Goal: Task Accomplishment & Management: Use online tool/utility

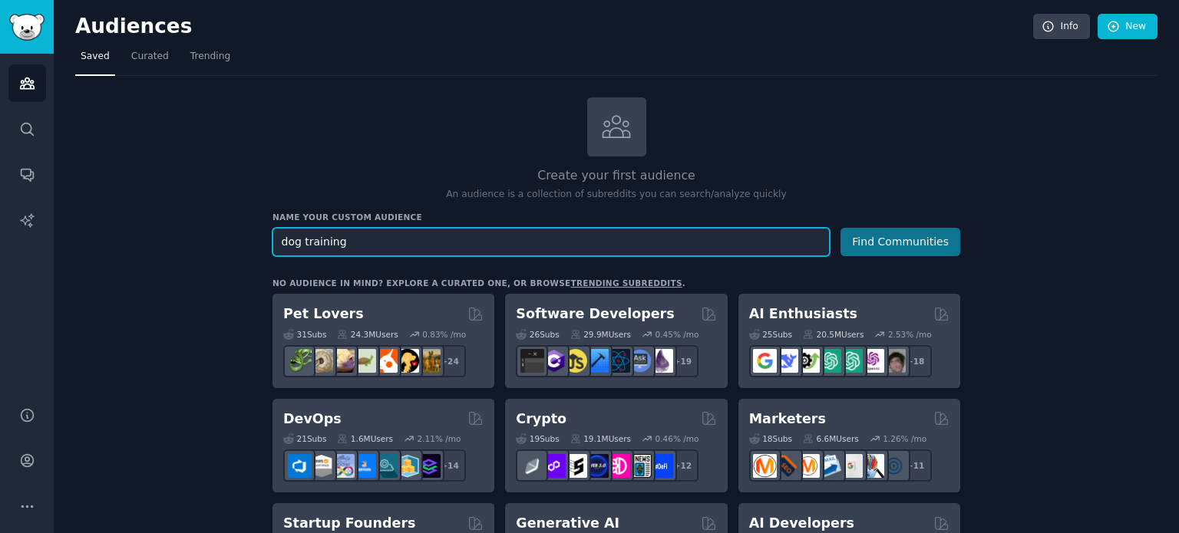
type input "dog training"
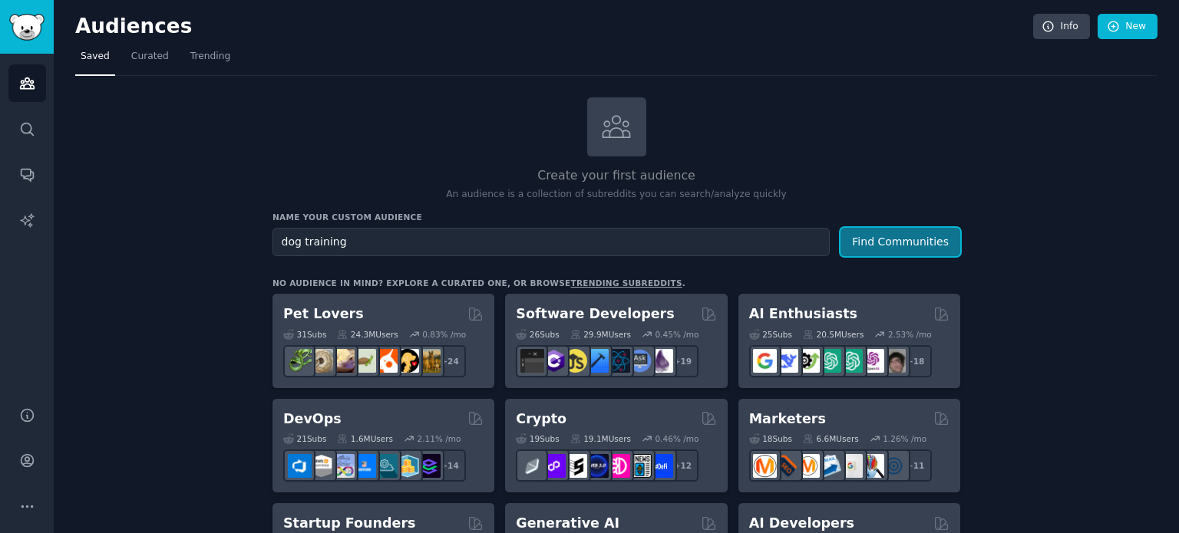
click at [874, 243] on button "Find Communities" at bounding box center [900, 242] width 120 height 28
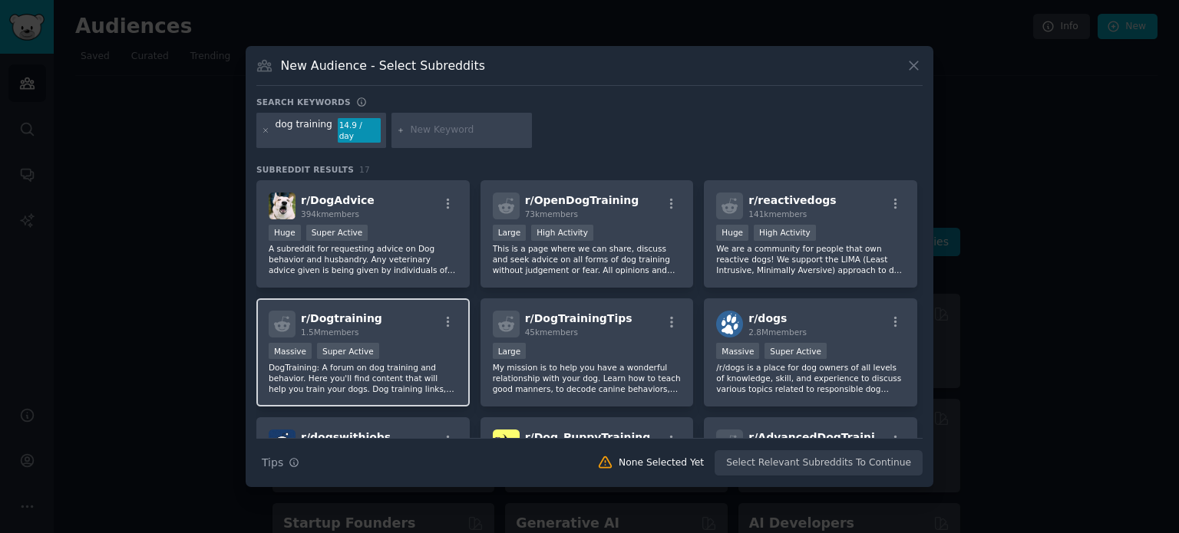
click at [413, 348] on div "Massive Super Active" at bounding box center [363, 352] width 189 height 19
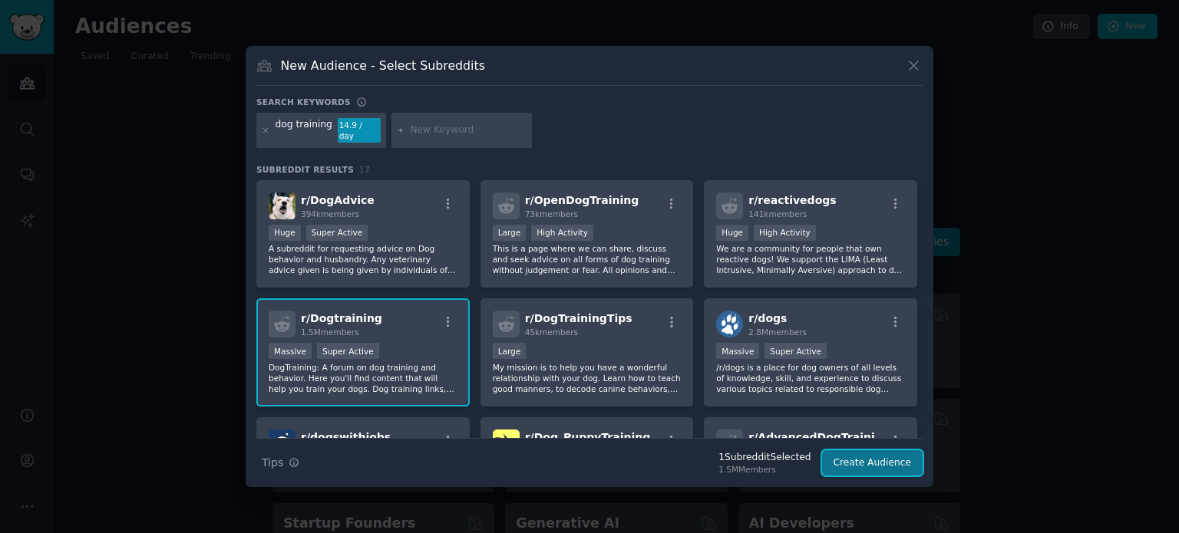
click at [866, 451] on button "Create Audience" at bounding box center [872, 464] width 101 height 26
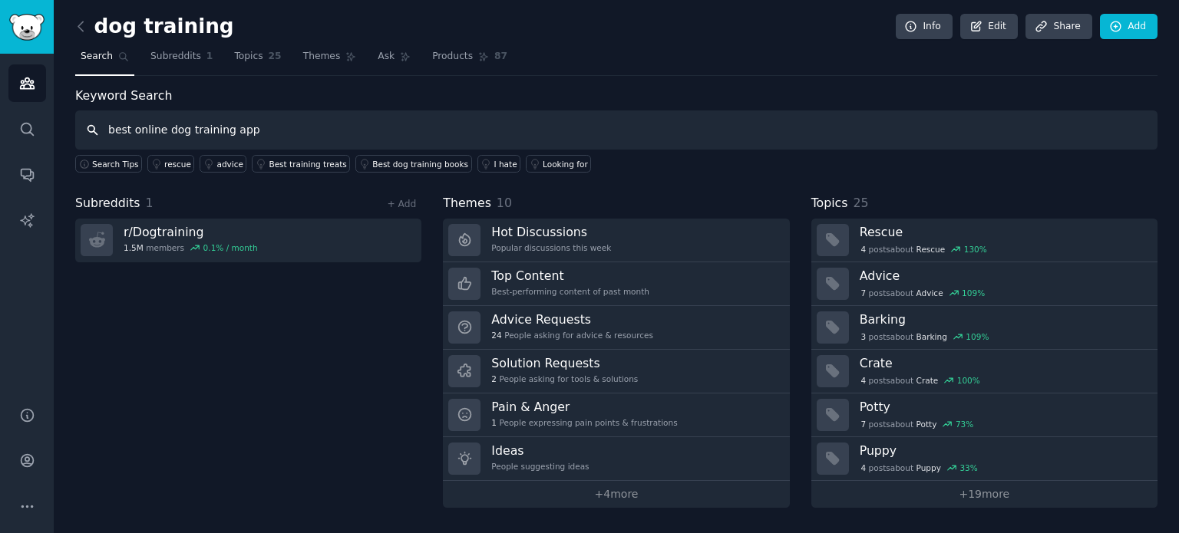
type input "best online dog training app"
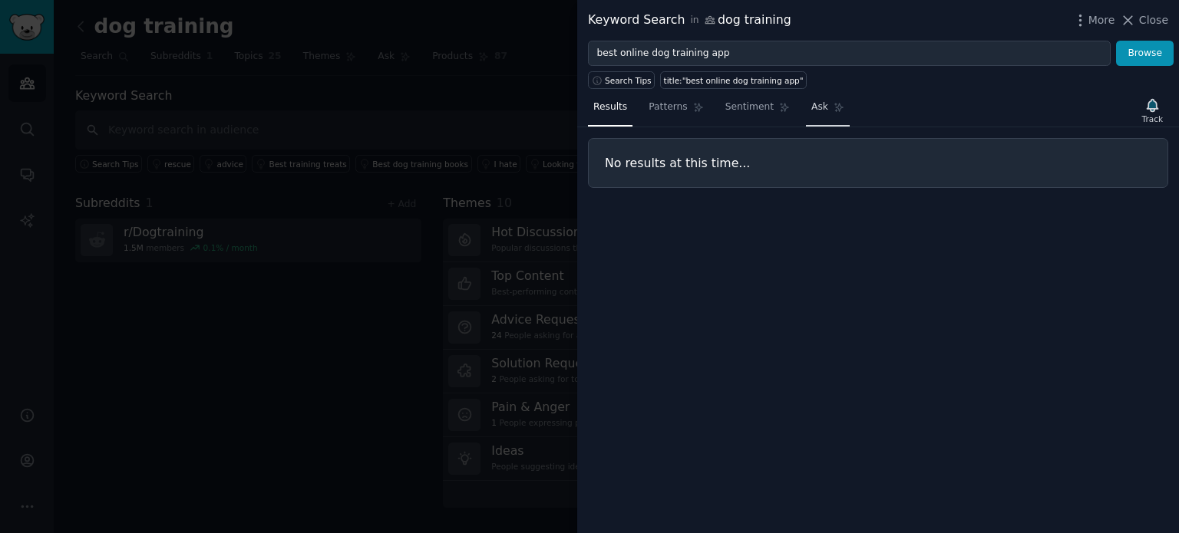
click at [806, 107] on link "Ask" at bounding box center [828, 110] width 44 height 31
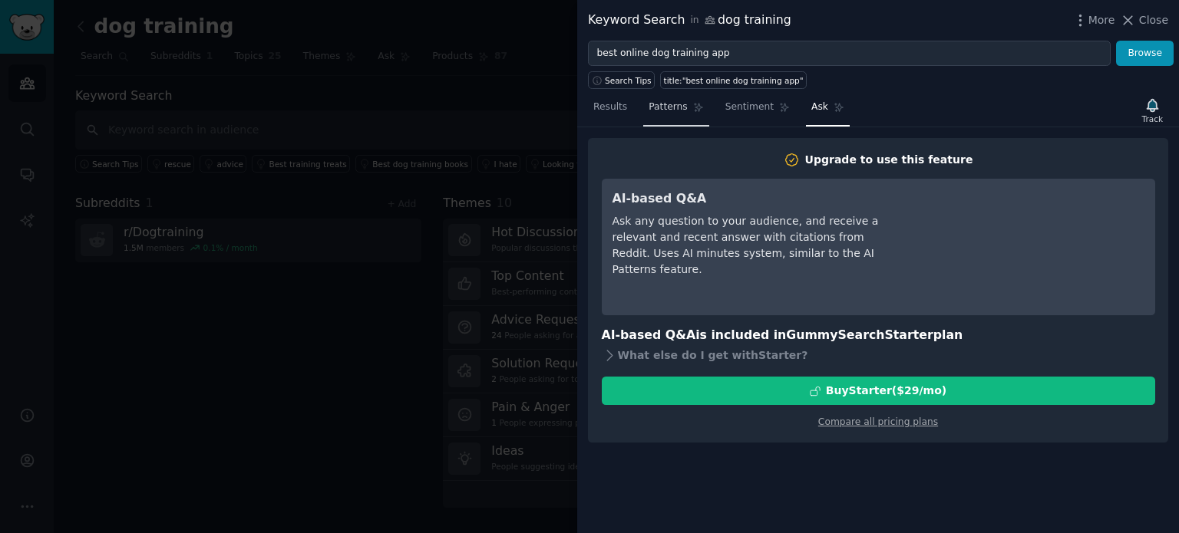
click at [643, 116] on link "Patterns" at bounding box center [675, 110] width 65 height 31
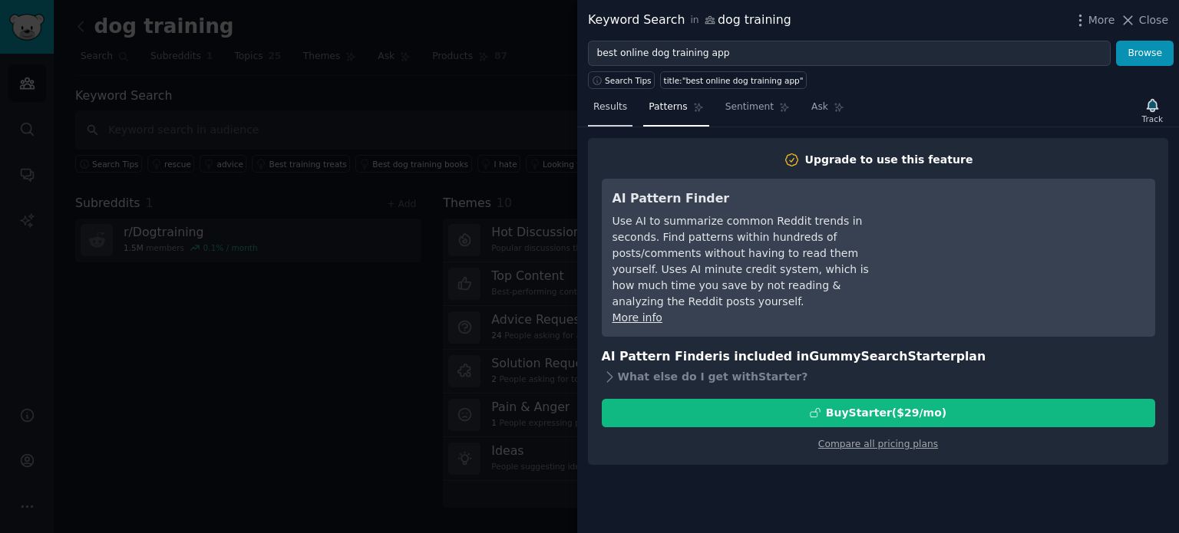
click at [612, 115] on link "Results" at bounding box center [610, 110] width 45 height 31
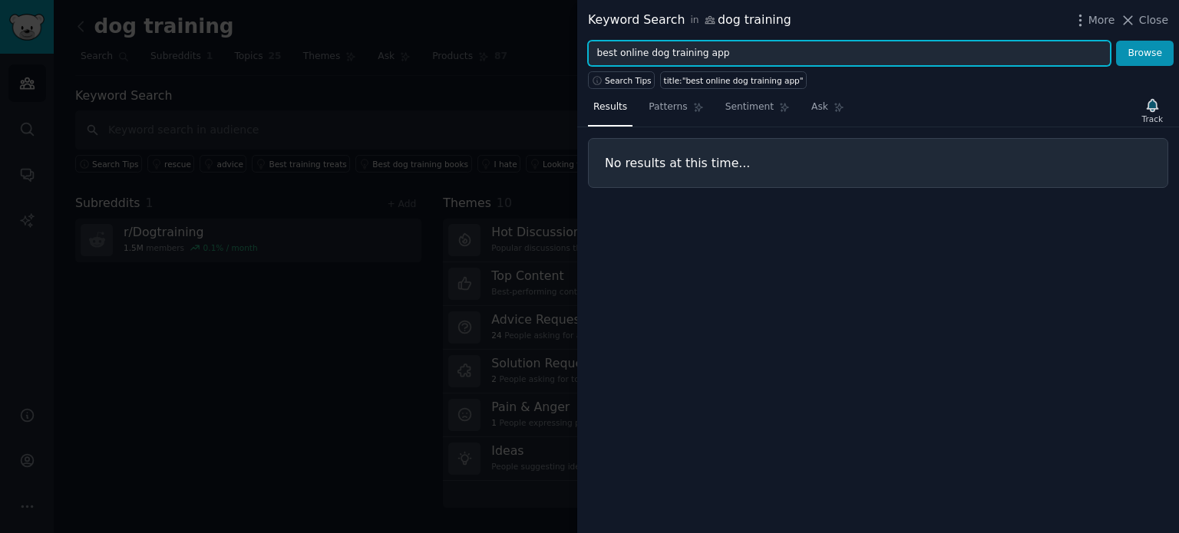
click at [709, 45] on input "best online dog training app" at bounding box center [849, 54] width 523 height 26
type input "online dog training"
click at [1116, 41] on button "Browse" at bounding box center [1145, 54] width 58 height 26
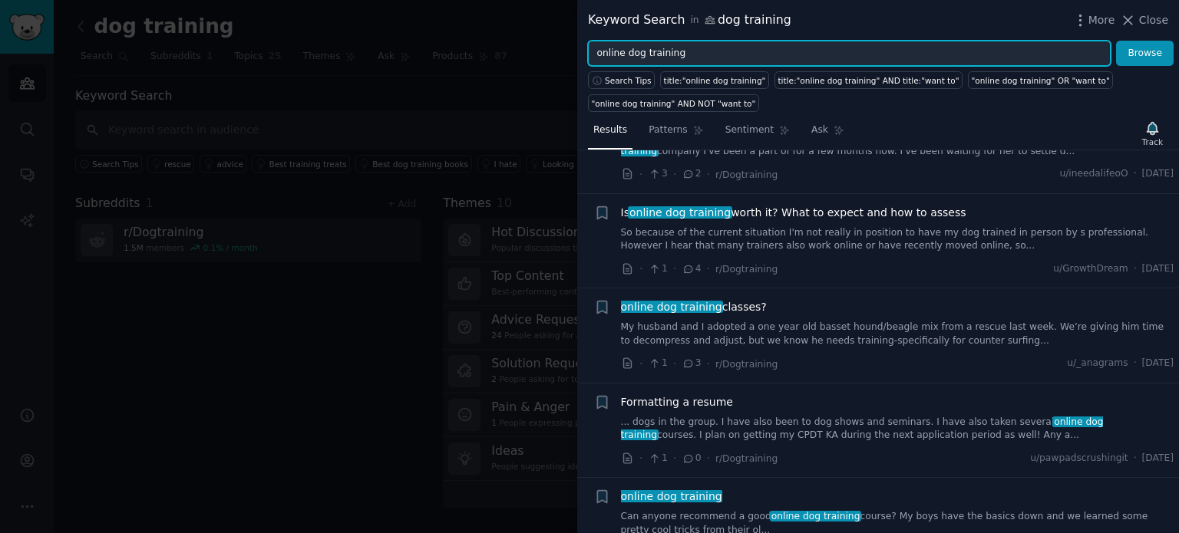
scroll to position [1228, 0]
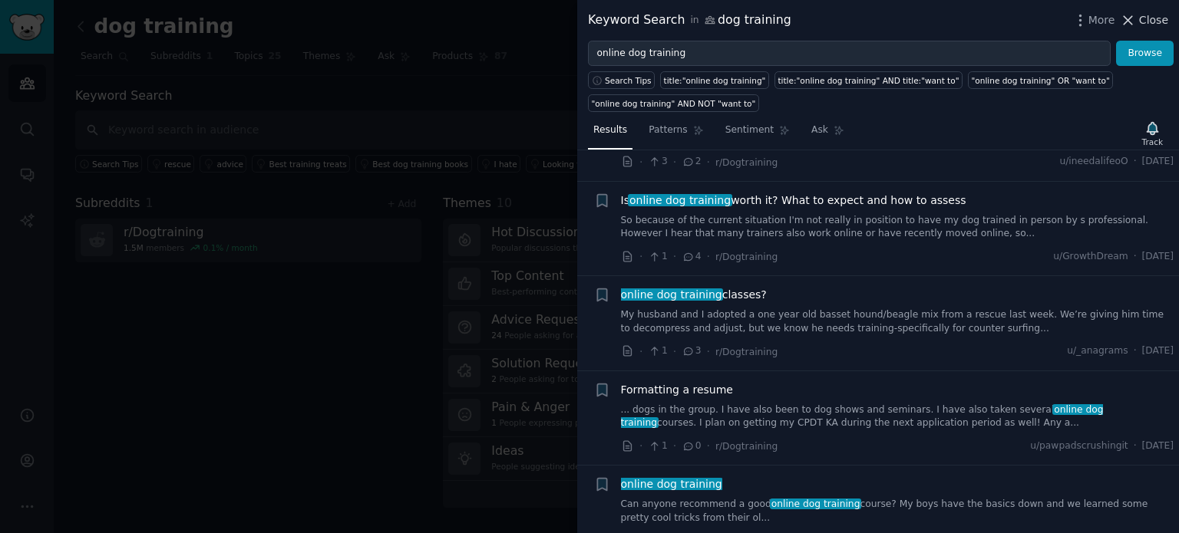
click at [1136, 17] on icon at bounding box center [1128, 20] width 16 height 16
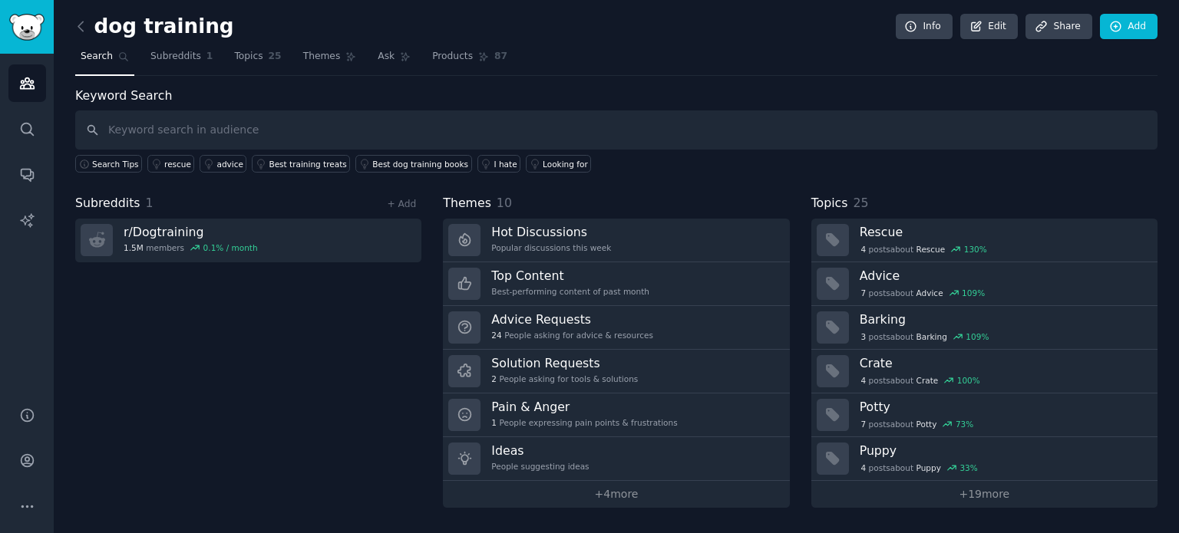
click at [482, 161] on div "Search Tips rescue advice Best training treats Best dog training books I hate L…" at bounding box center [616, 161] width 1082 height 23
click at [494, 161] on div "I hate" at bounding box center [505, 164] width 23 height 11
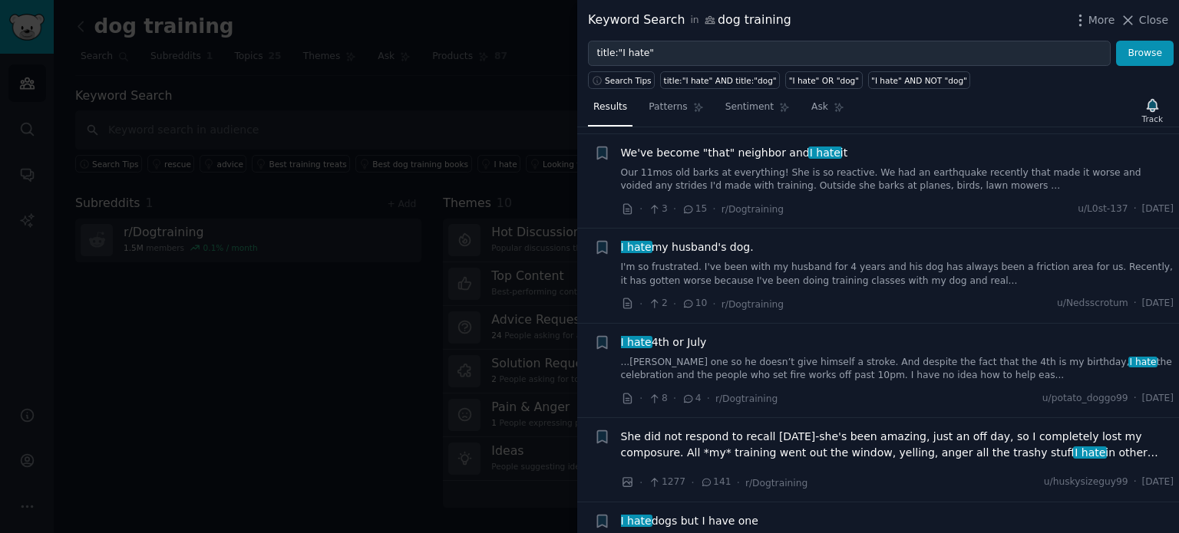
scroll to position [614, 0]
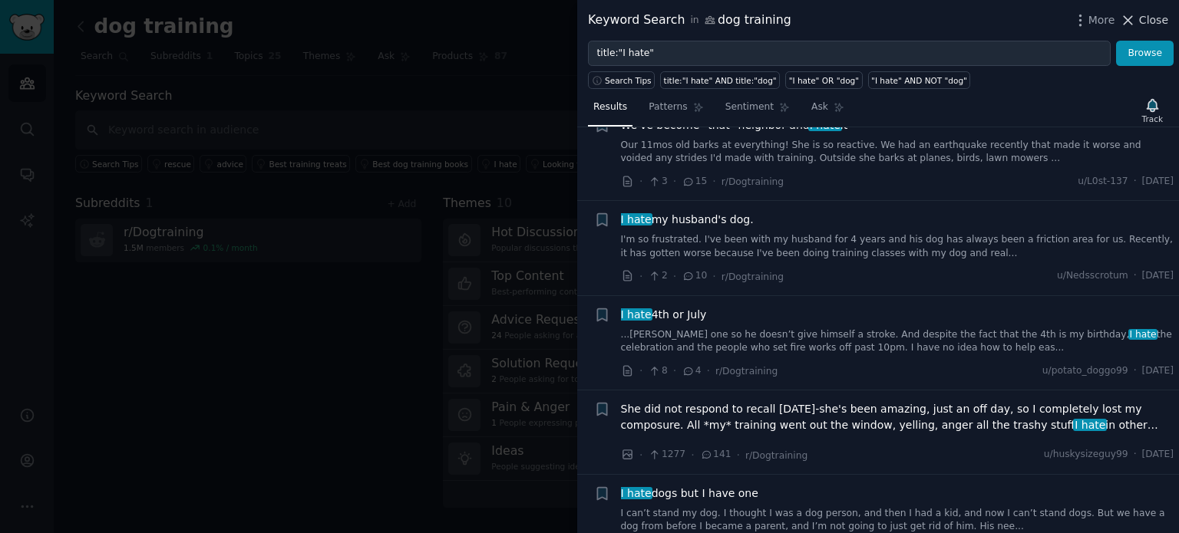
click at [1148, 25] on span "Close" at bounding box center [1153, 20] width 29 height 16
